Goal: Task Accomplishment & Management: Manage account settings

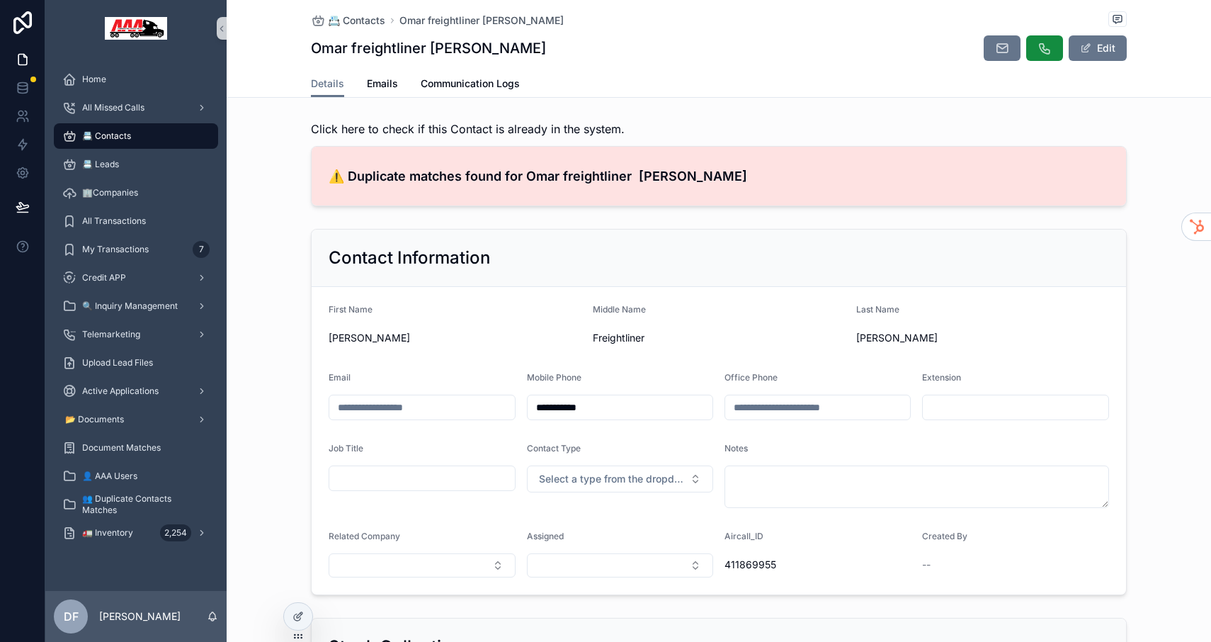
click at [506, 179] on h4 "⚠️ Duplicate matches found for Omar freightliner [PERSON_NAME]" at bounding box center [719, 175] width 780 height 19
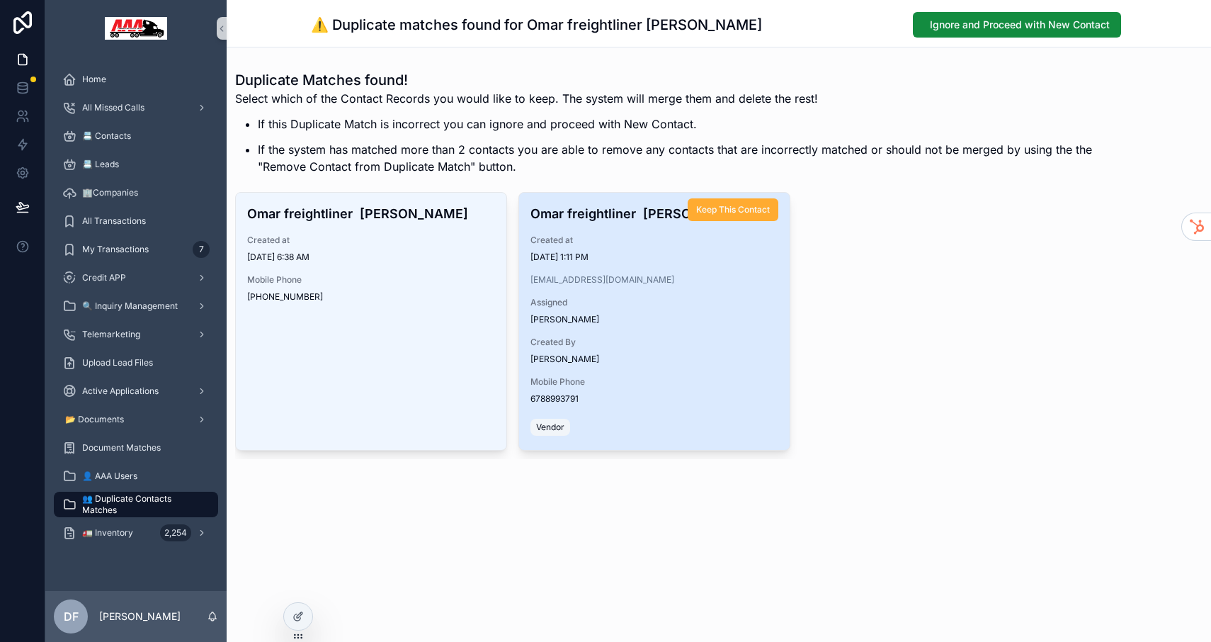
click at [746, 364] on div "[PERSON_NAME]" at bounding box center [654, 358] width 248 height 11
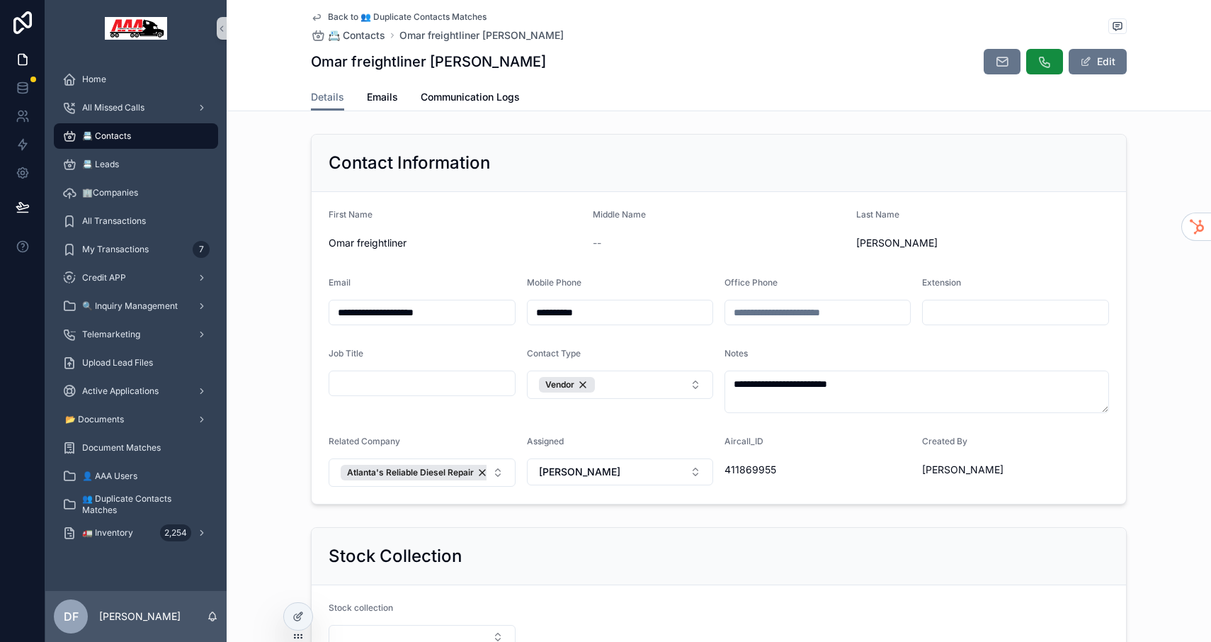
click at [109, 137] on span "📇 Contacts" at bounding box center [106, 135] width 49 height 11
